Goal: Information Seeking & Learning: Check status

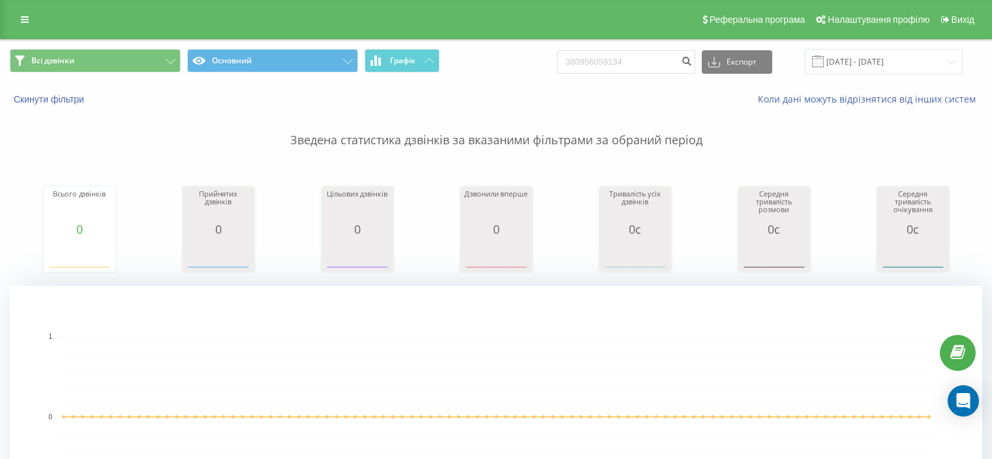
click at [601, 52] on input "380956059134" at bounding box center [626, 61] width 138 height 23
type input "380977438090"
click at [639, 59] on input "380977438090" at bounding box center [626, 61] width 138 height 23
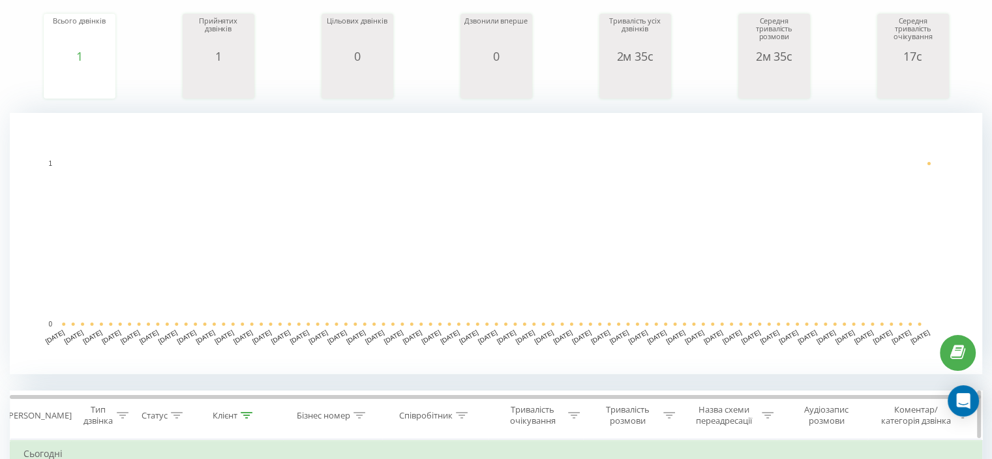
scroll to position [196, 0]
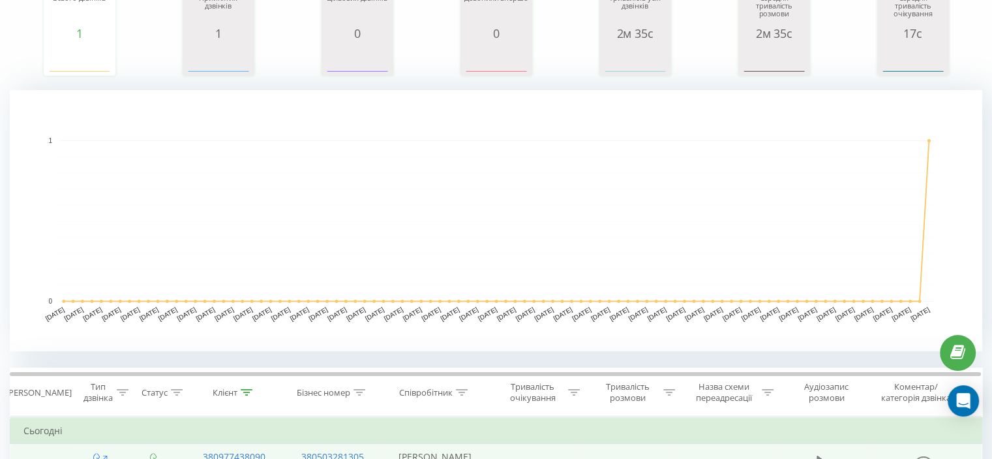
click at [823, 454] on icon at bounding box center [823, 463] width 12 height 18
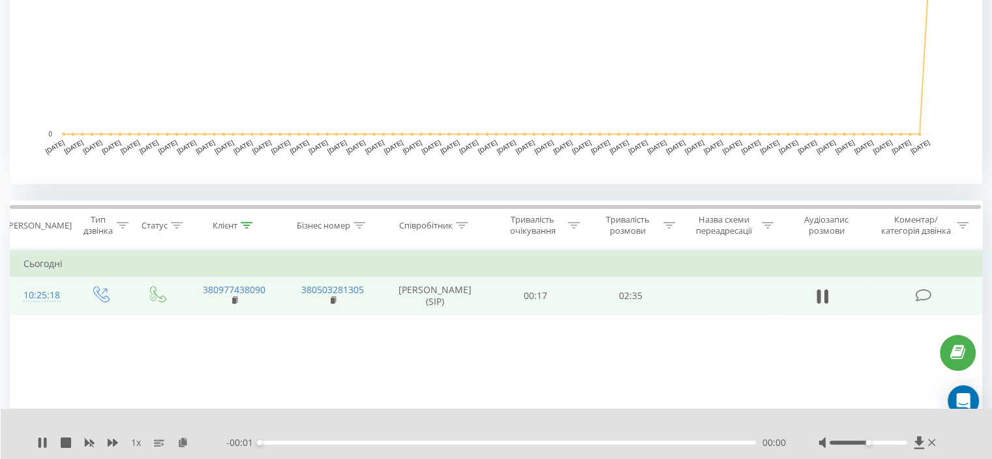
scroll to position [391, 0]
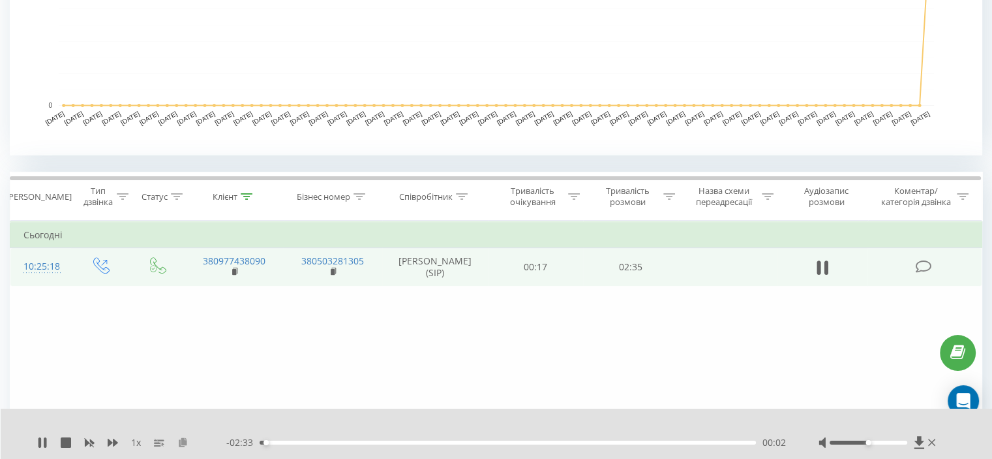
click at [183, 443] on icon at bounding box center [182, 441] width 11 height 9
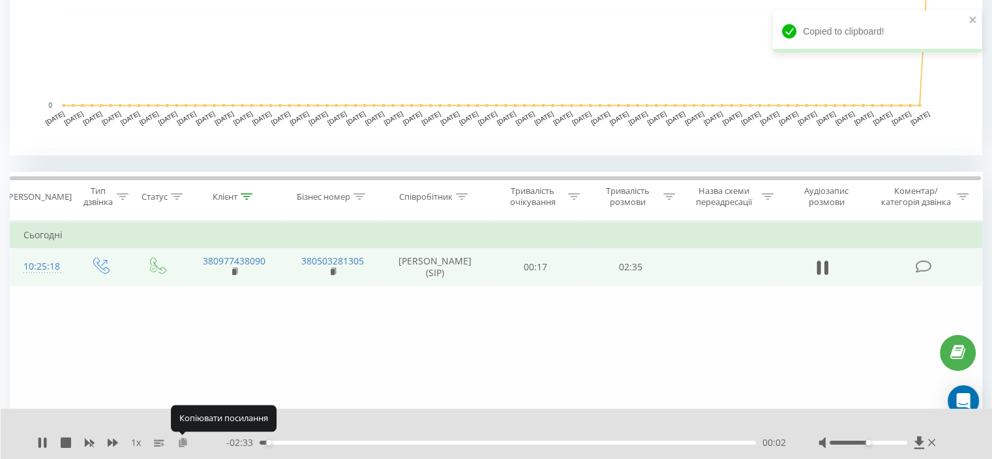
click at [183, 443] on icon at bounding box center [182, 441] width 11 height 9
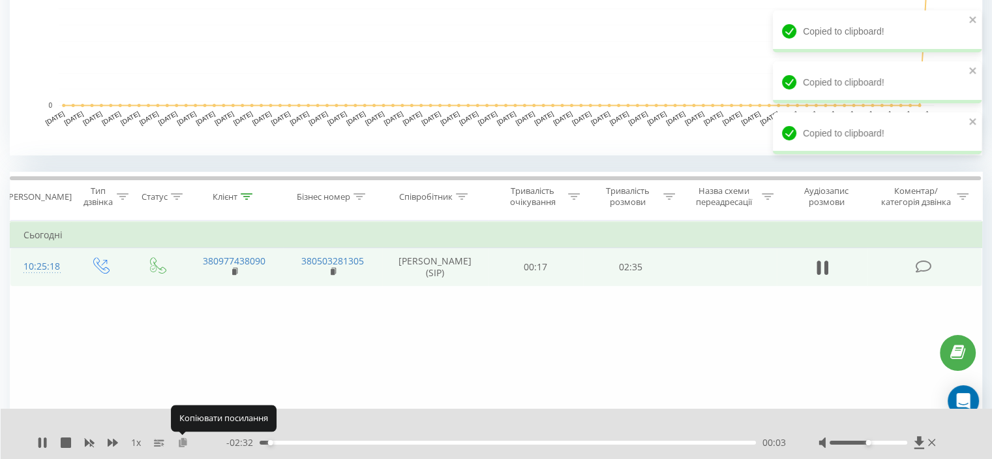
click at [183, 443] on icon at bounding box center [182, 441] width 11 height 9
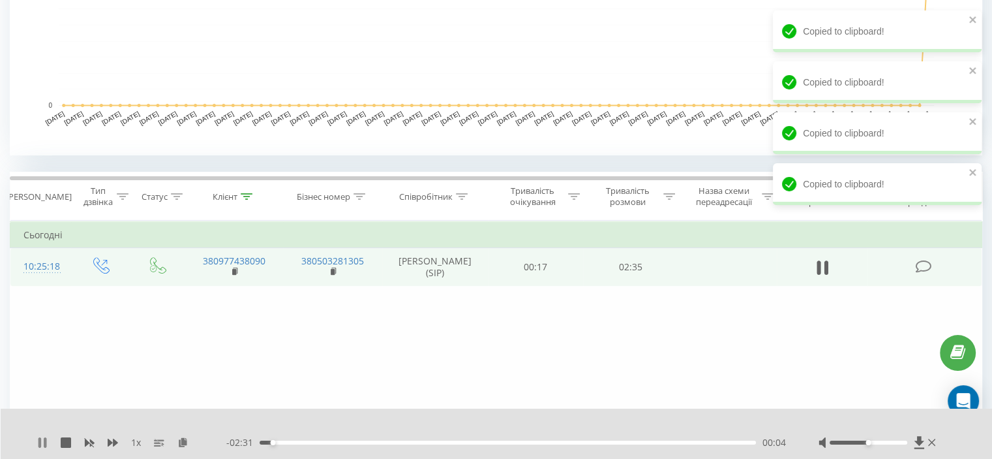
click at [40, 445] on icon at bounding box center [39, 442] width 3 height 10
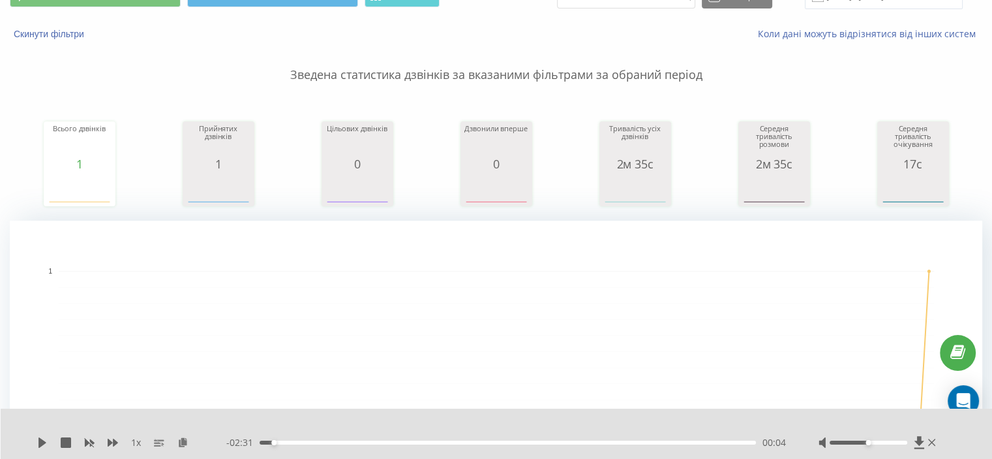
scroll to position [0, 0]
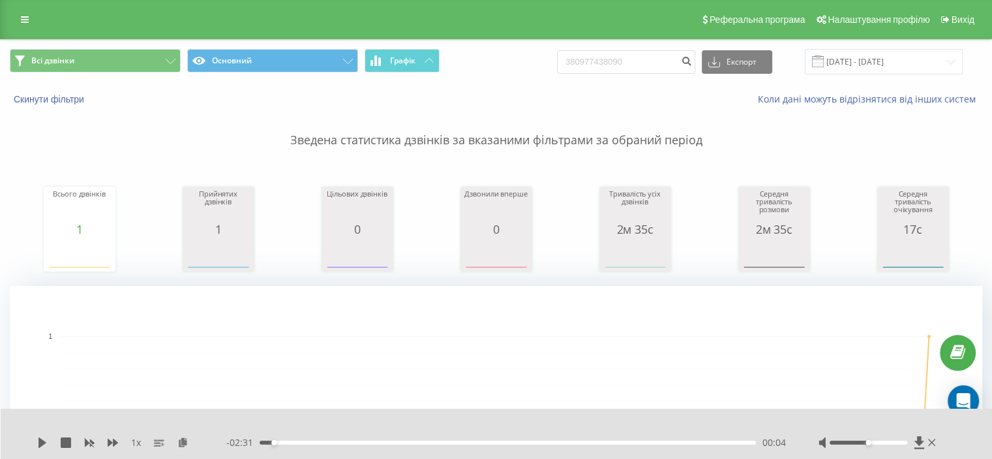
click at [629, 74] on div "Всі дзвінки Основний Графік 380977438090 Експорт .csv .xls .xlsx 19.05.2025 - 1…" at bounding box center [496, 62] width 991 height 44
click at [629, 63] on input "380977438090" at bounding box center [626, 61] width 138 height 23
paste input "632548944"
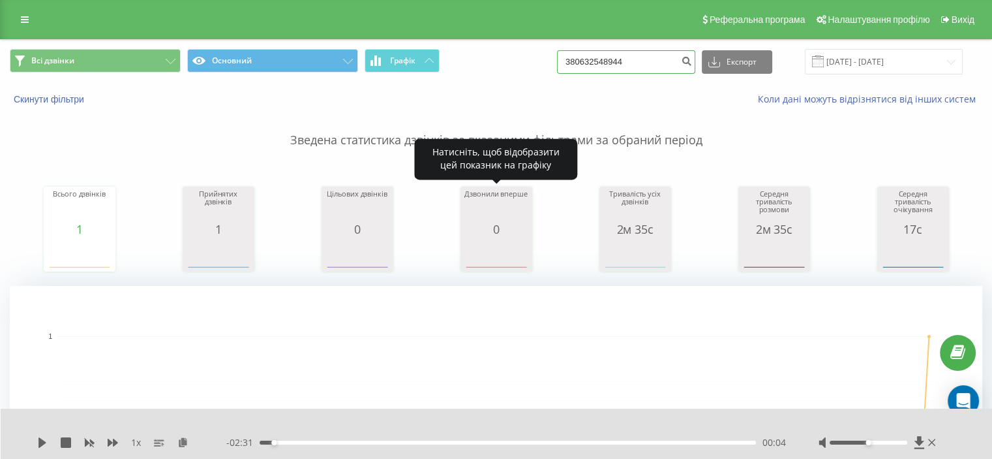
type input "380632548944"
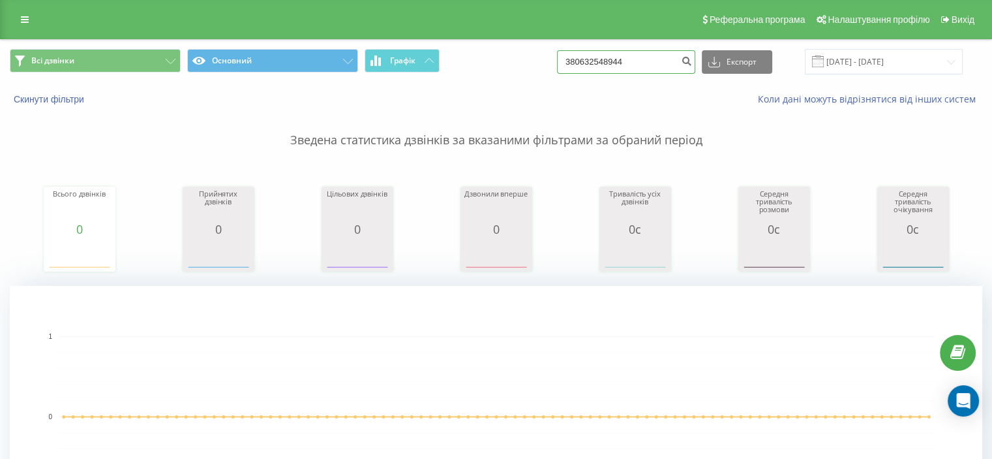
click at [617, 57] on input "380632548944" at bounding box center [626, 61] width 138 height 23
paste input "76304205"
type input "380676304205"
click at [625, 57] on input "380676304205" at bounding box center [626, 61] width 138 height 23
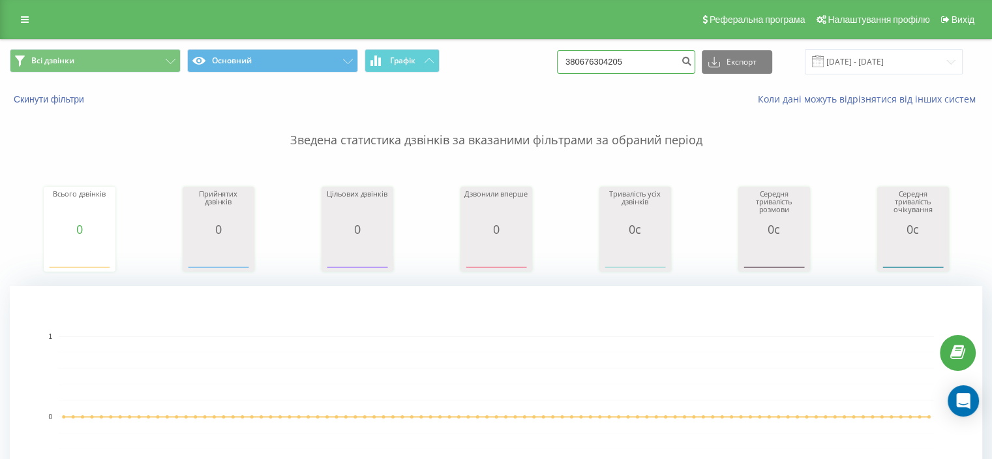
click at [625, 57] on input "380676304205" at bounding box center [626, 61] width 138 height 23
click at [622, 61] on input "380676304205" at bounding box center [626, 61] width 138 height 23
click at [603, 69] on input "380676304205" at bounding box center [626, 61] width 138 height 23
